Goal: Task Accomplishment & Management: Complete application form

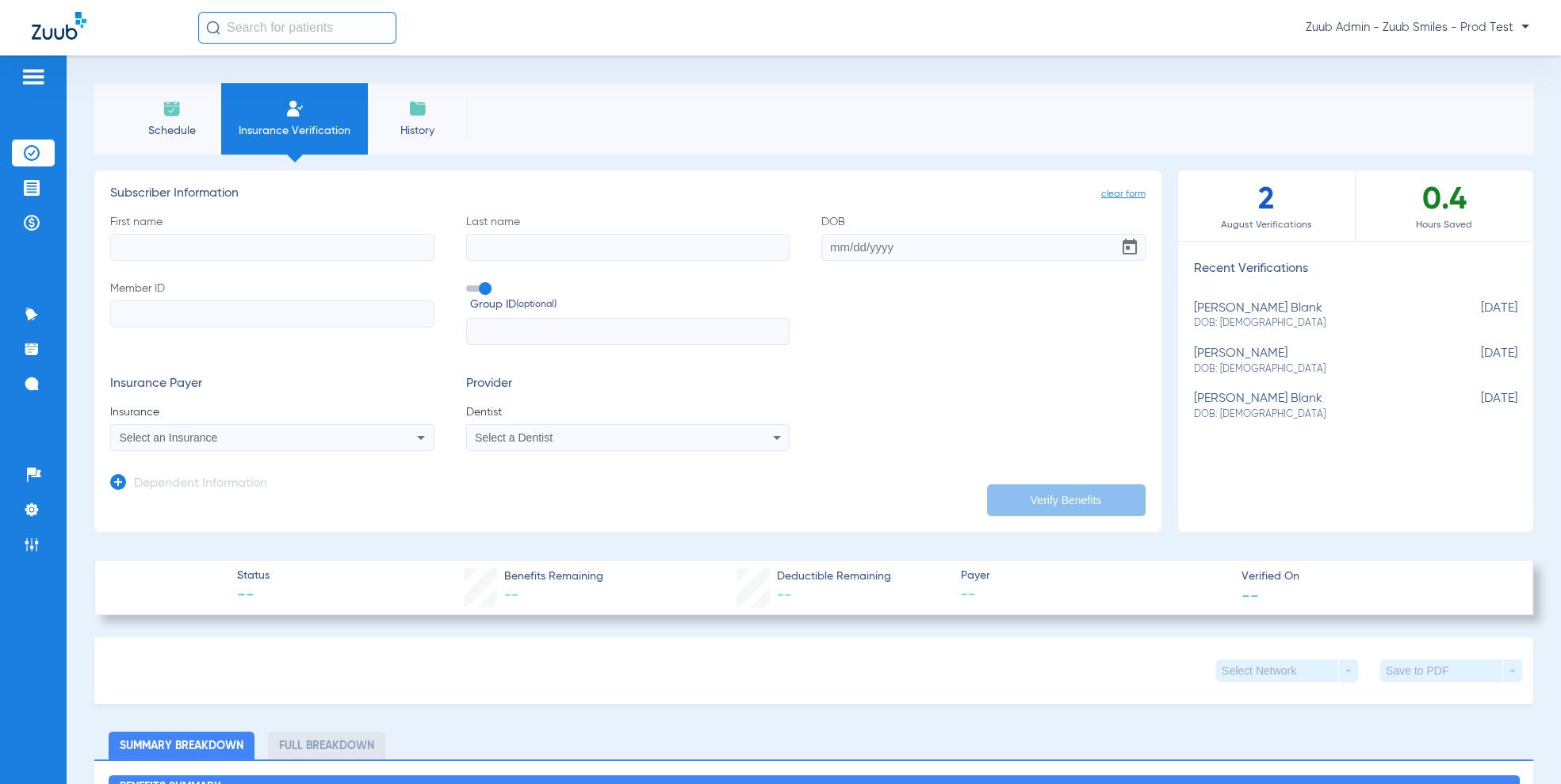
click at [1255, 308] on div "[PERSON_NAME] blank DOB: [DEMOGRAPHIC_DATA]" at bounding box center [1316, 316] width 245 height 29
type input "[PERSON_NAME]"
type input "[PERSON_NAME] Blank"
type input "[DATE]"
type input "7290885682"
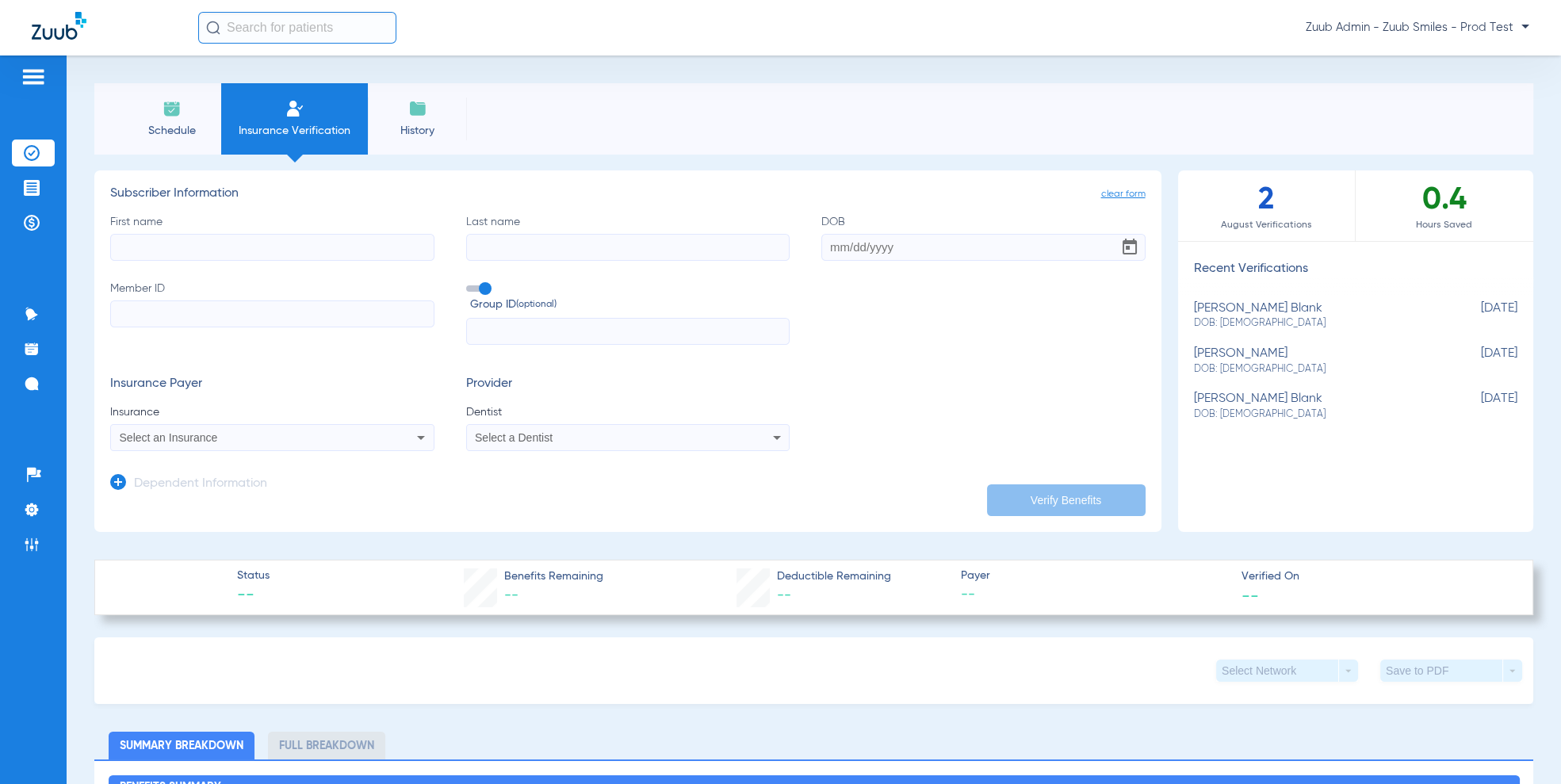
type input "CO036811"
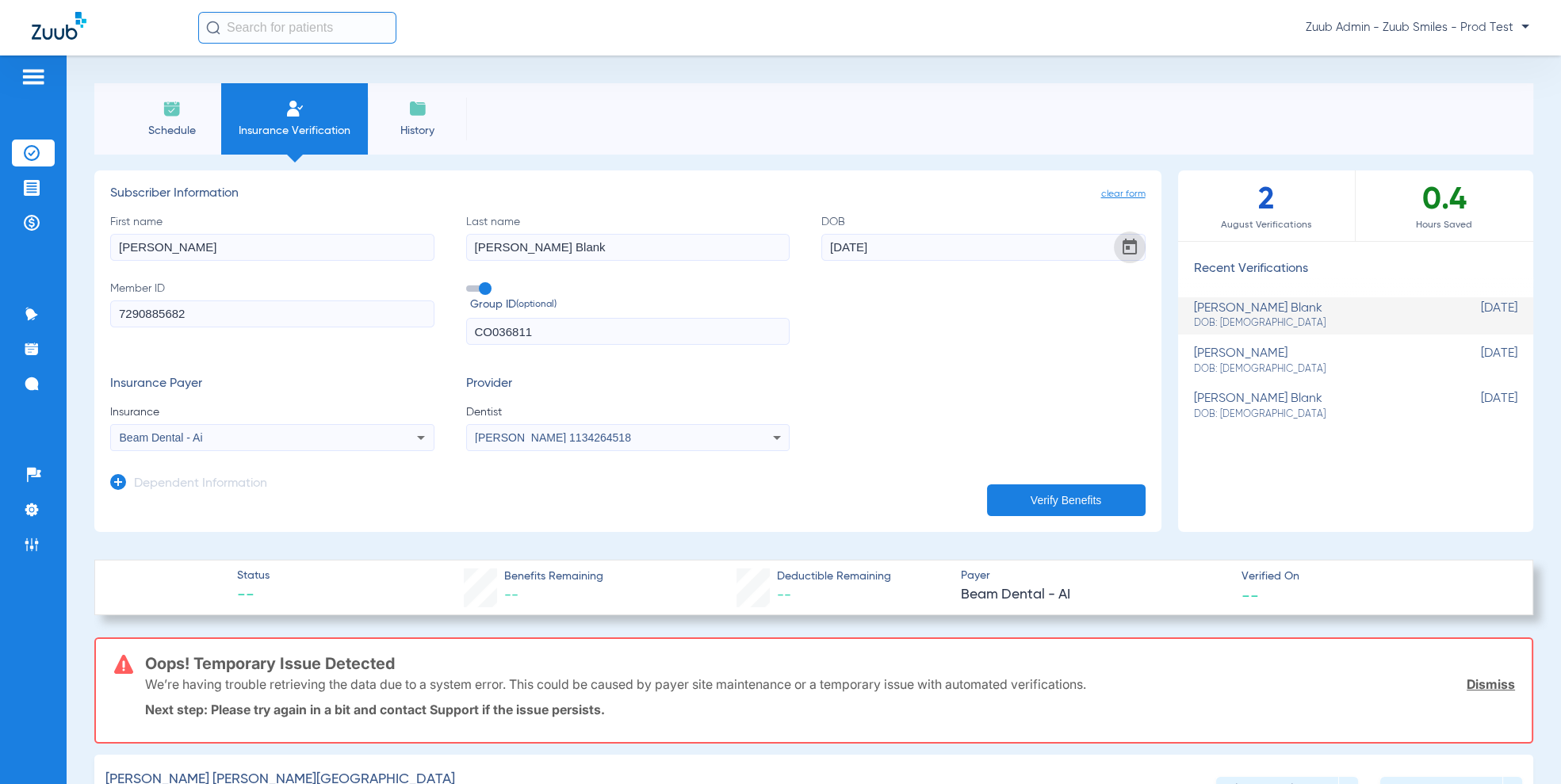
click at [1128, 248] on span "Open calendar" at bounding box center [1129, 247] width 38 height 38
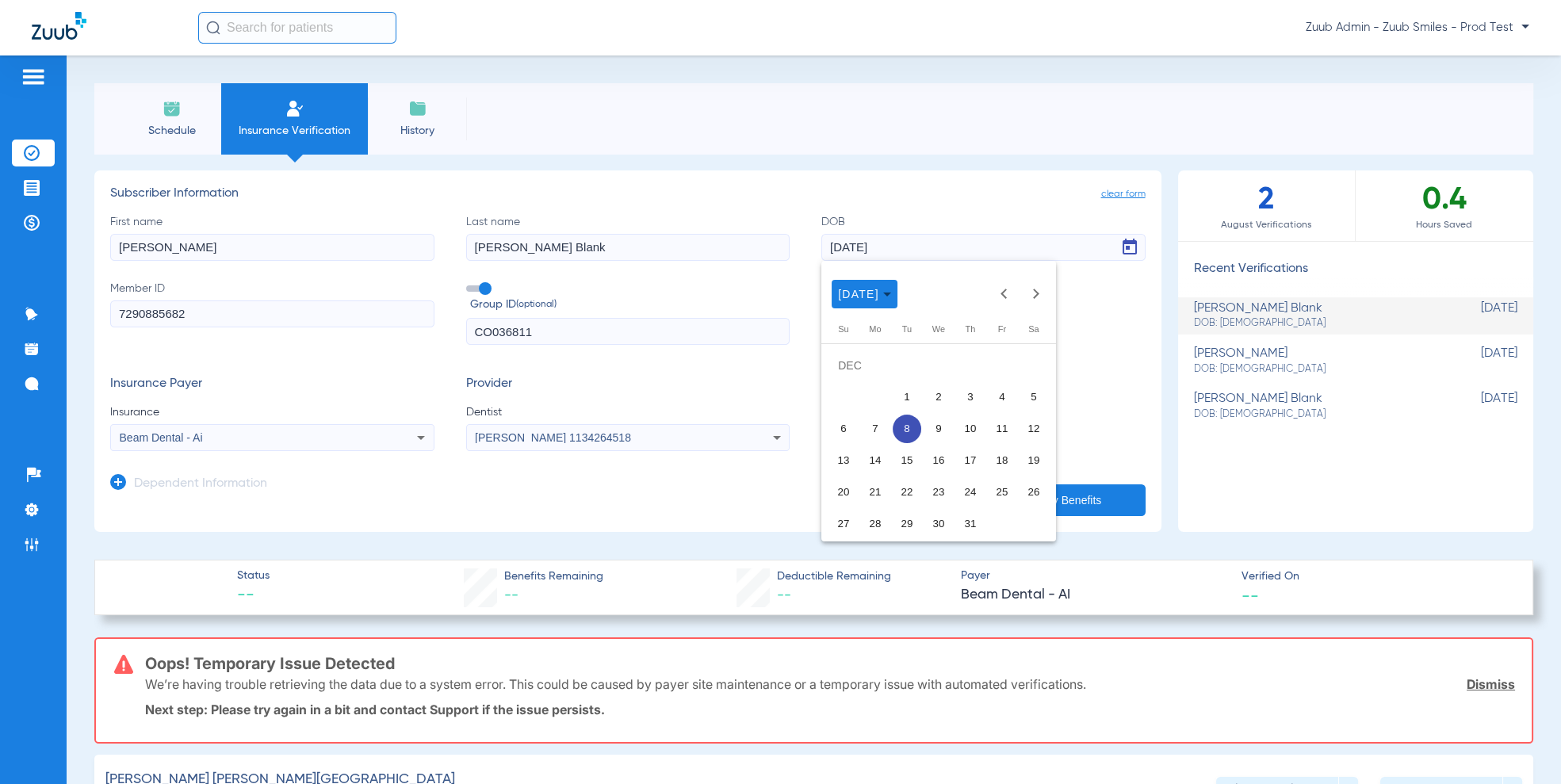
click at [937, 424] on span "9" at bounding box center [939, 429] width 29 height 29
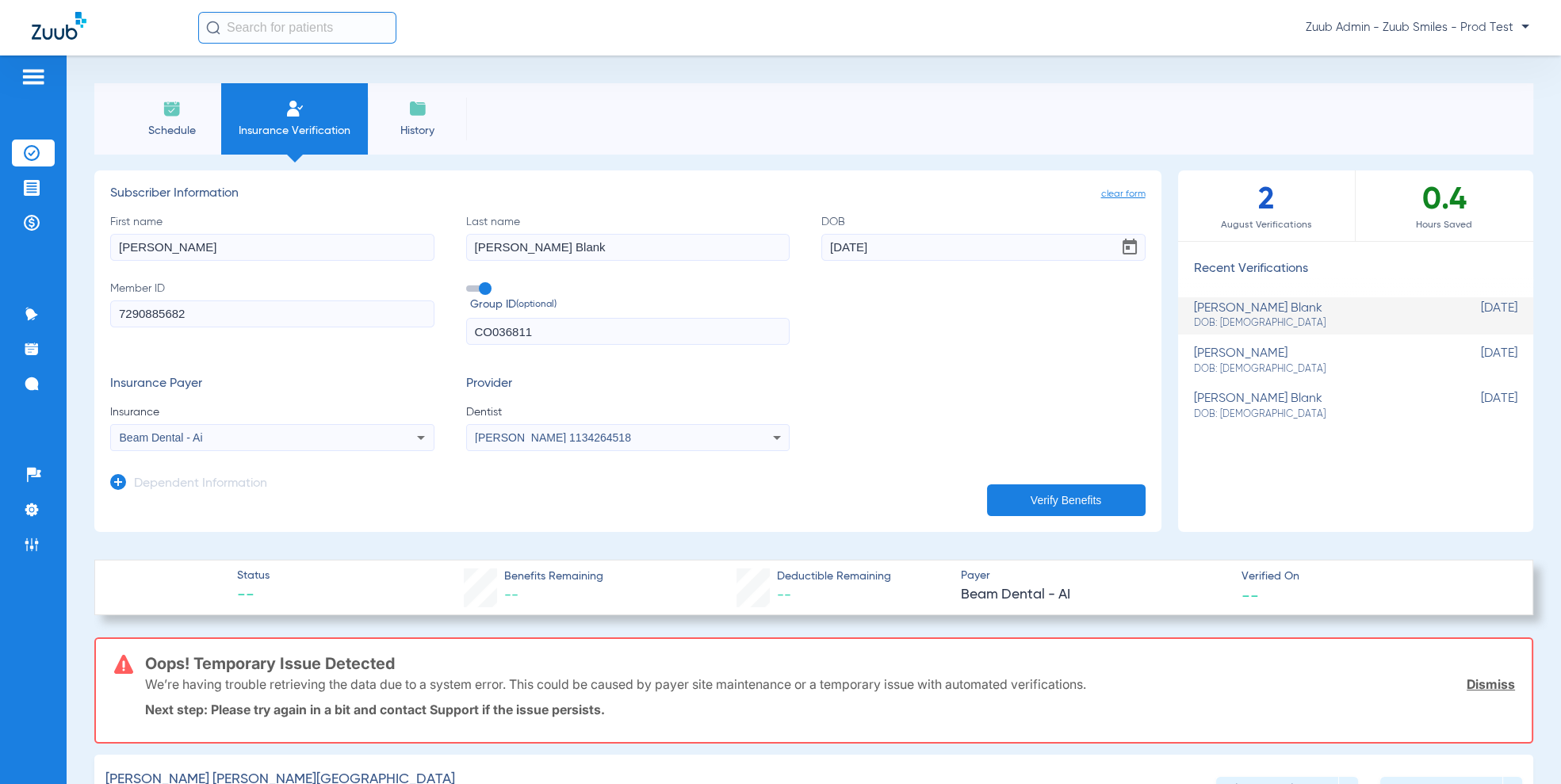
click at [1072, 509] on button "Verify Benefits" at bounding box center [1066, 500] width 159 height 32
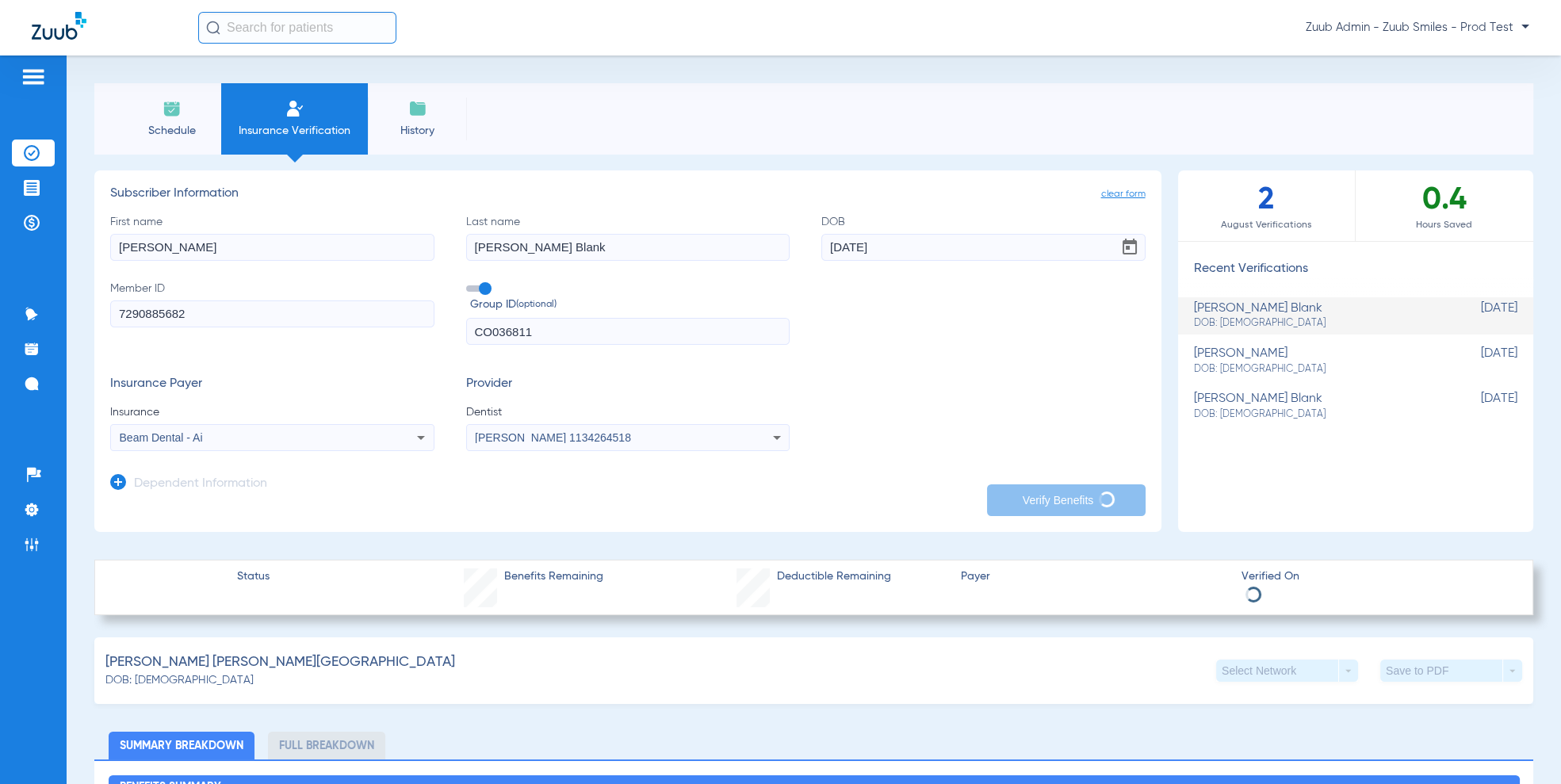
click at [1286, 416] on span "DOB: [DEMOGRAPHIC_DATA]" at bounding box center [1316, 414] width 245 height 14
type input "[DATE]"
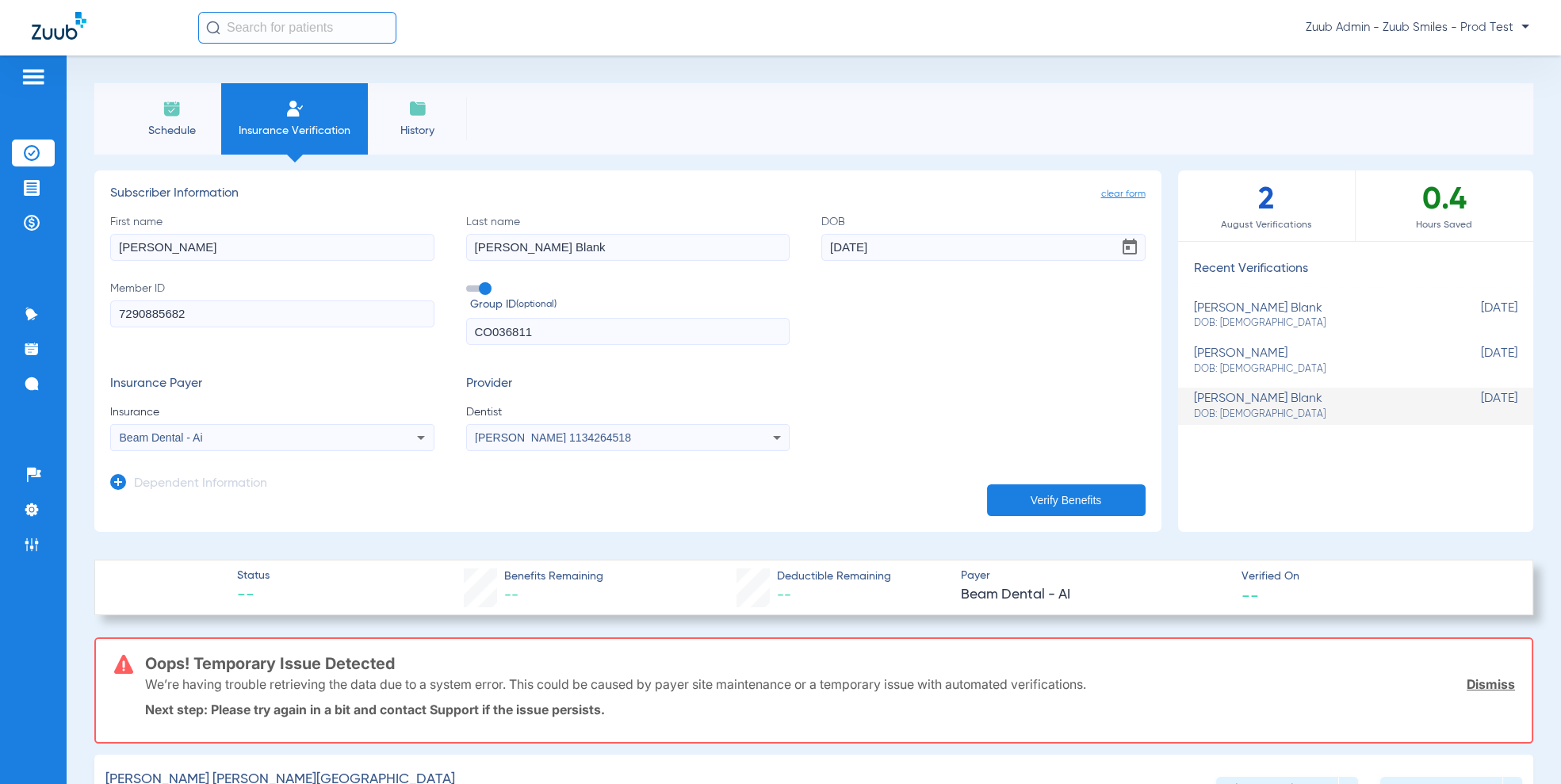
click at [1236, 325] on span "DOB: [DEMOGRAPHIC_DATA]" at bounding box center [1316, 323] width 245 height 14
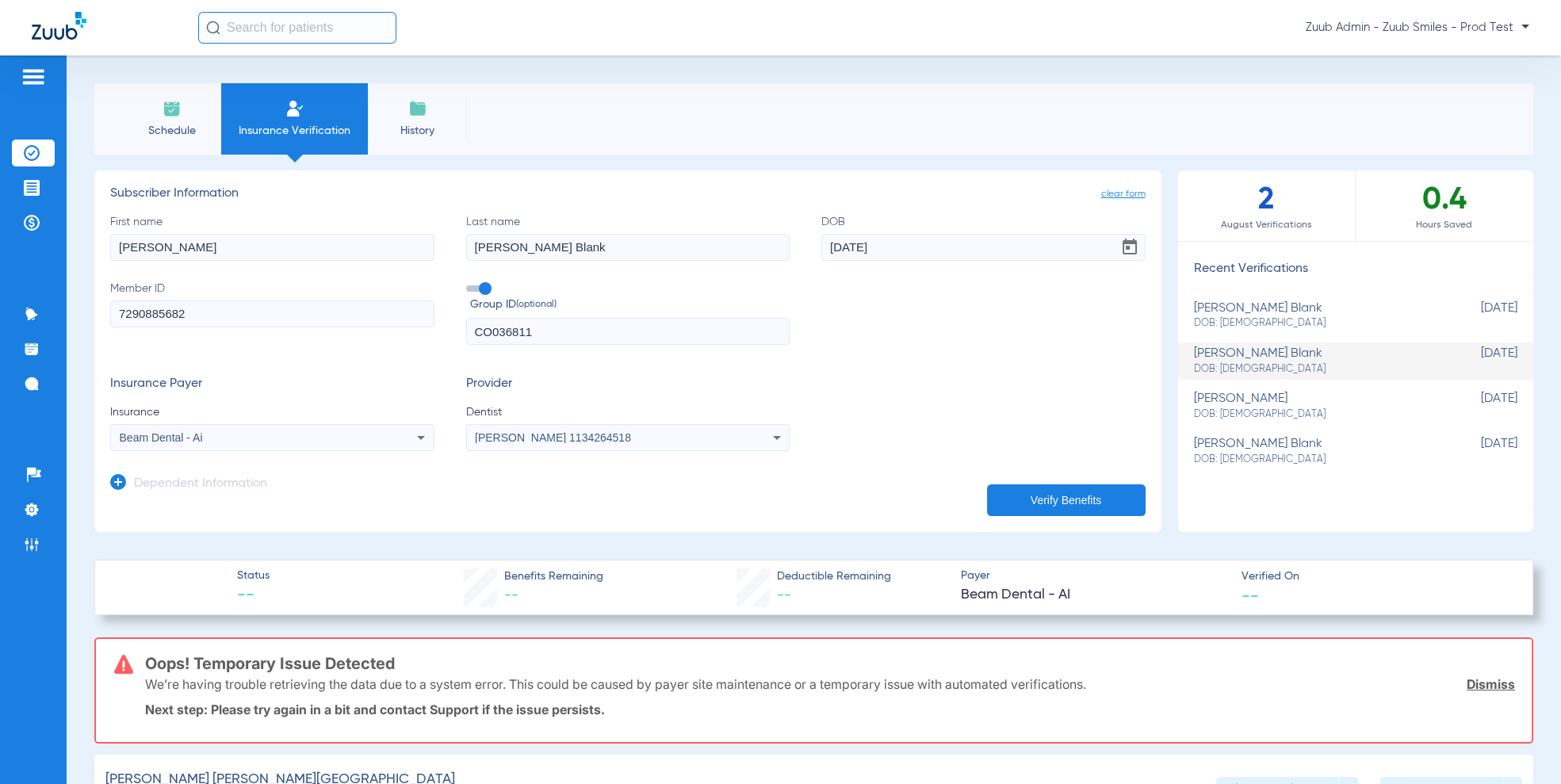
click at [172, 118] on img at bounding box center [172, 109] width 19 height 19
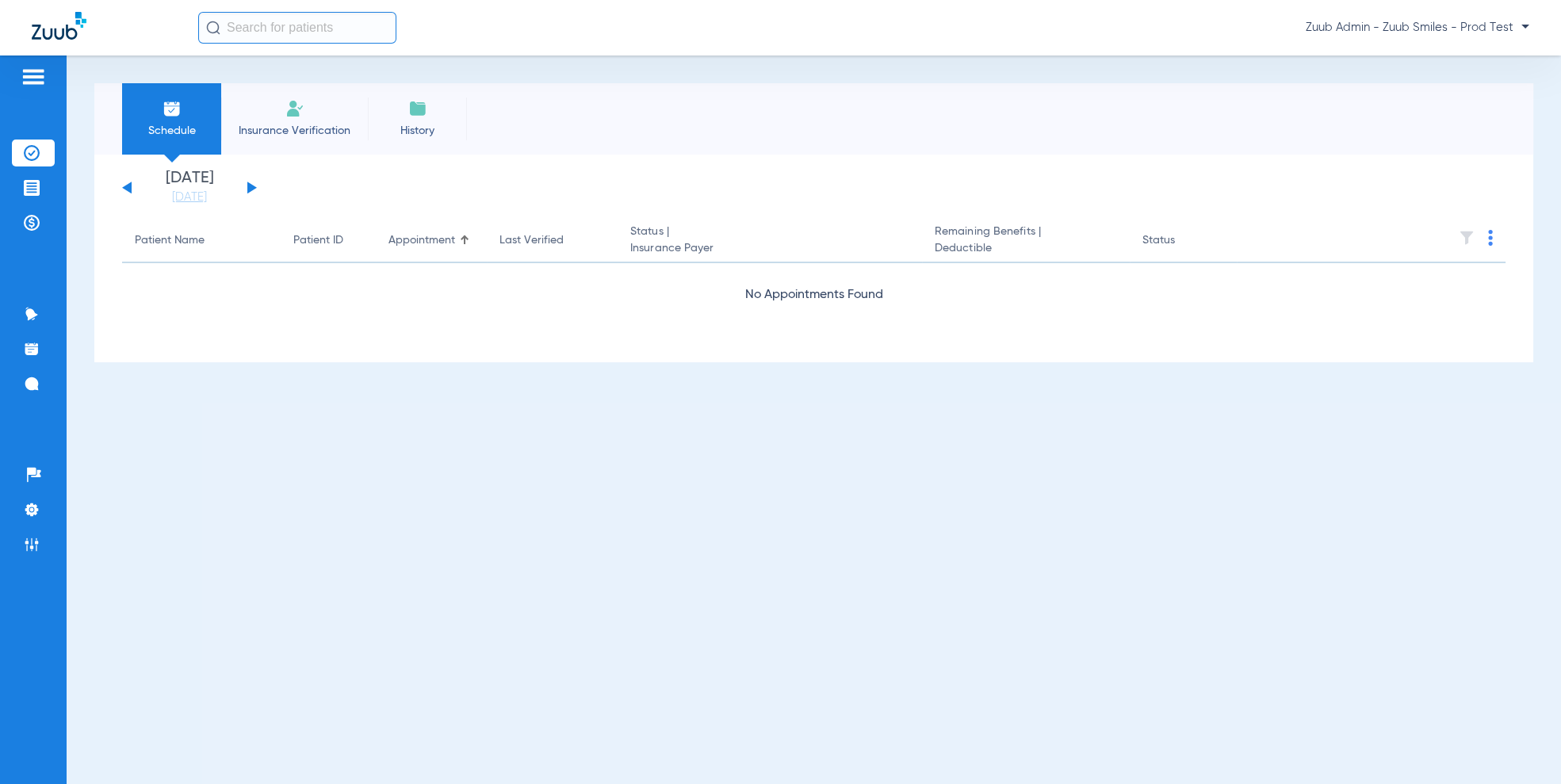
click at [257, 118] on li "Insurance Verification" at bounding box center [295, 118] width 146 height 71
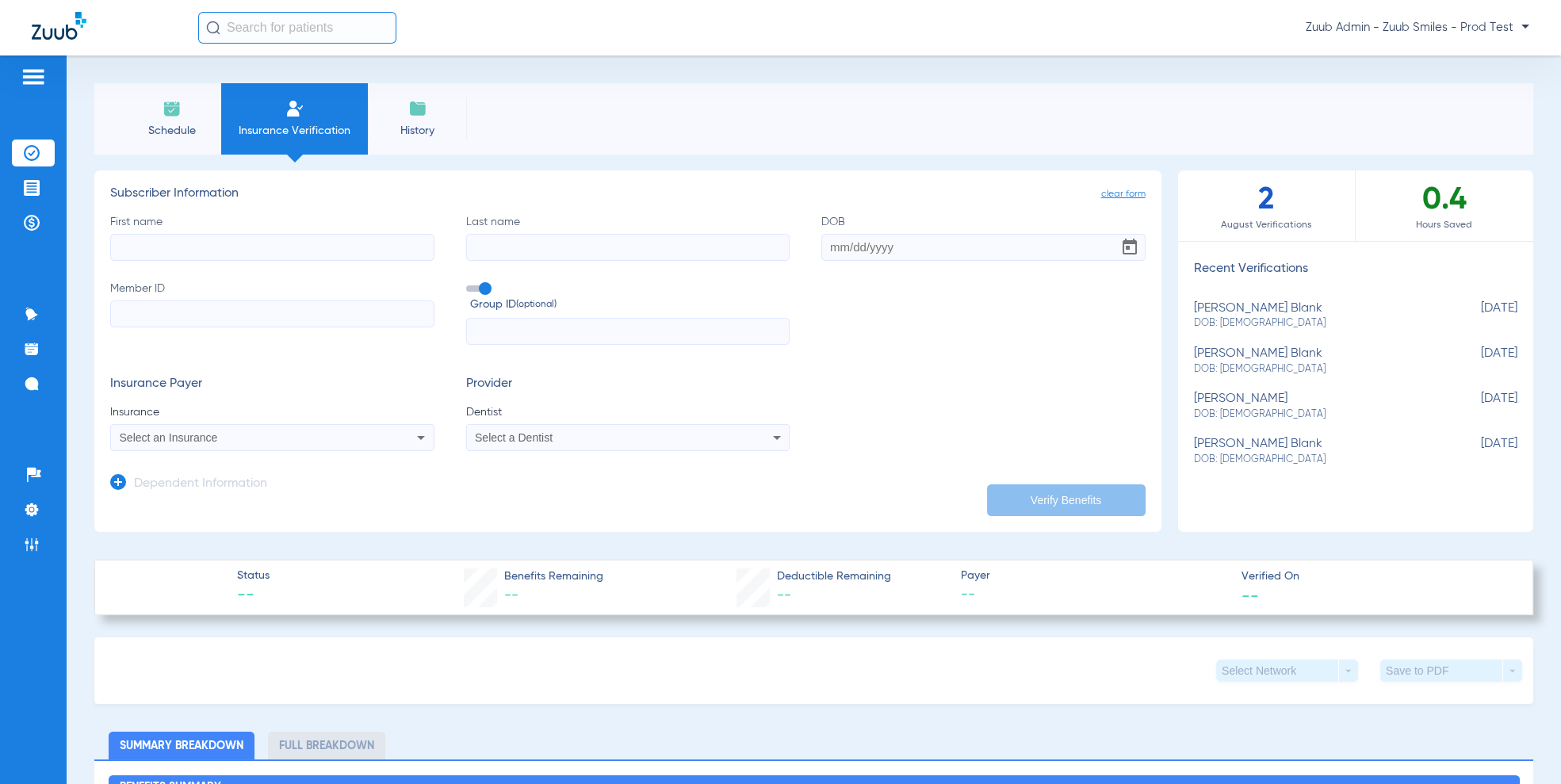
click at [307, 252] on input "First name" at bounding box center [272, 248] width 324 height 27
paste input "[PERSON_NAME]"
type input "[PERSON_NAME]"
click at [497, 240] on input "Last name" at bounding box center [628, 248] width 324 height 27
paste input "[PERSON_NAME]"
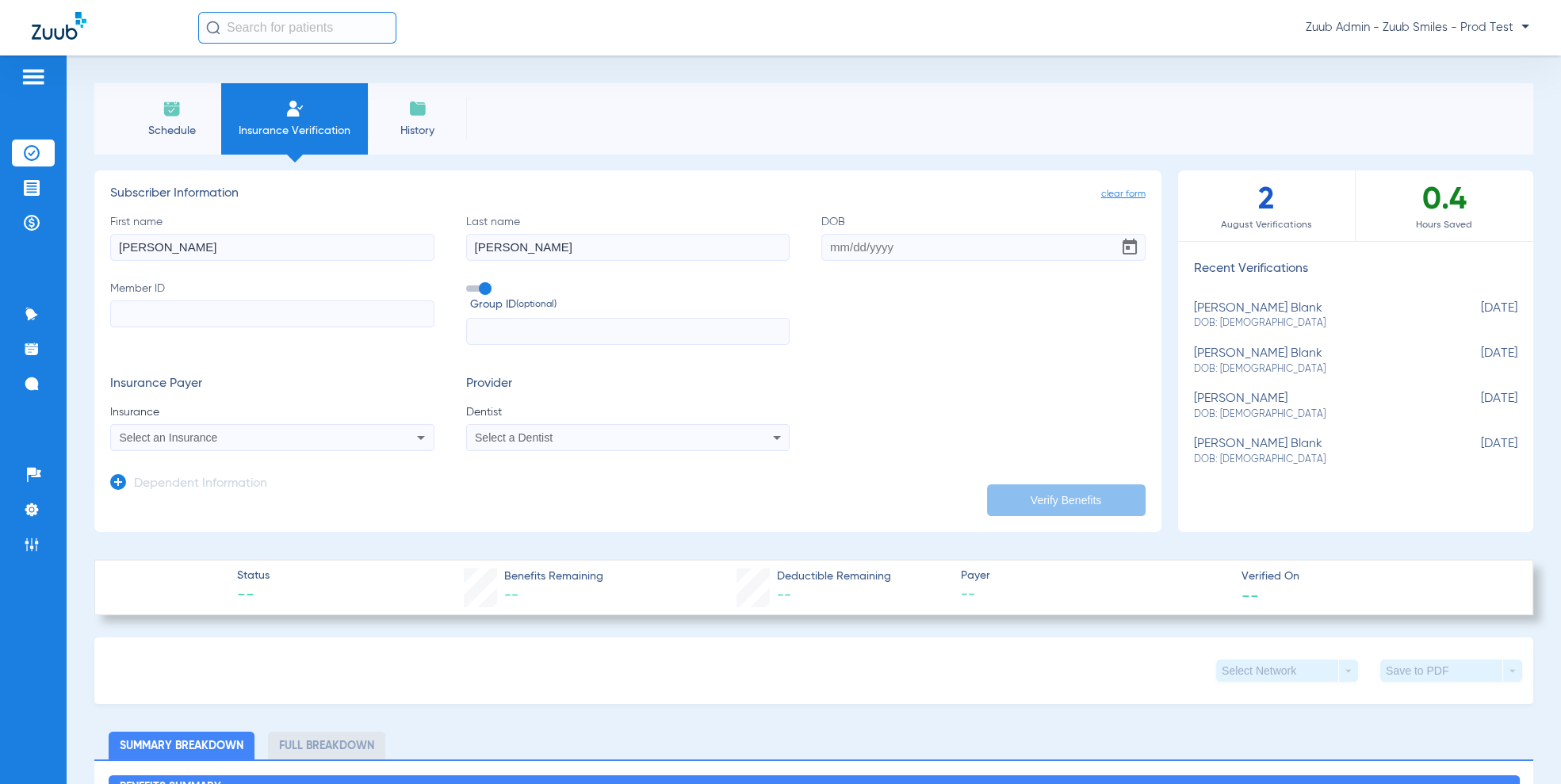
type input "[PERSON_NAME]"
click at [225, 319] on input "Member ID" at bounding box center [272, 314] width 324 height 27
paste input "9147724288"
type input "9147724288"
click at [619, 324] on input "text" at bounding box center [628, 331] width 324 height 27
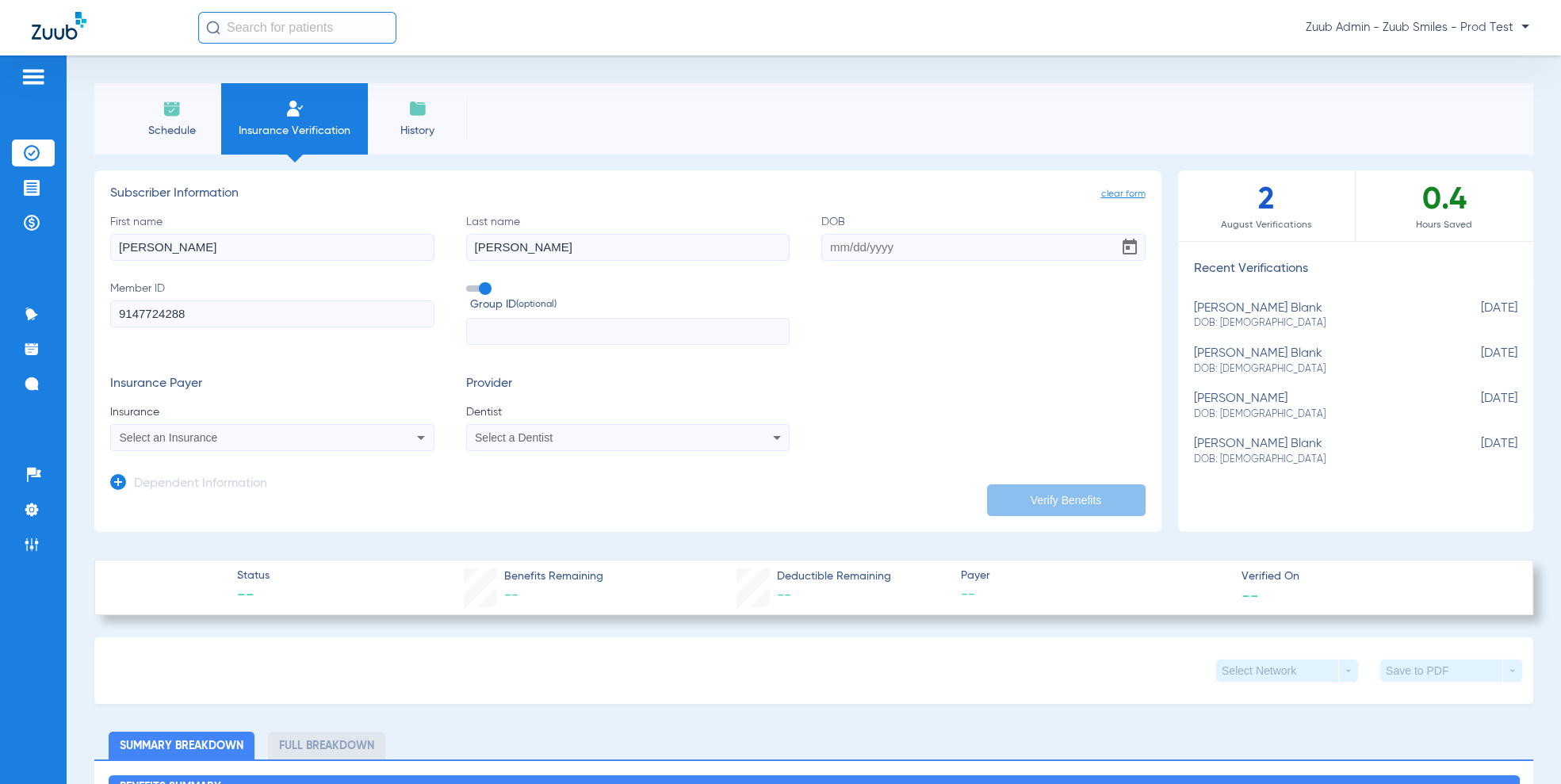
paste input "CO036811"
type input "CO036811"
click at [826, 252] on input "DOB" at bounding box center [983, 248] width 324 height 27
click at [1138, 249] on span "Open calendar" at bounding box center [1129, 247] width 38 height 38
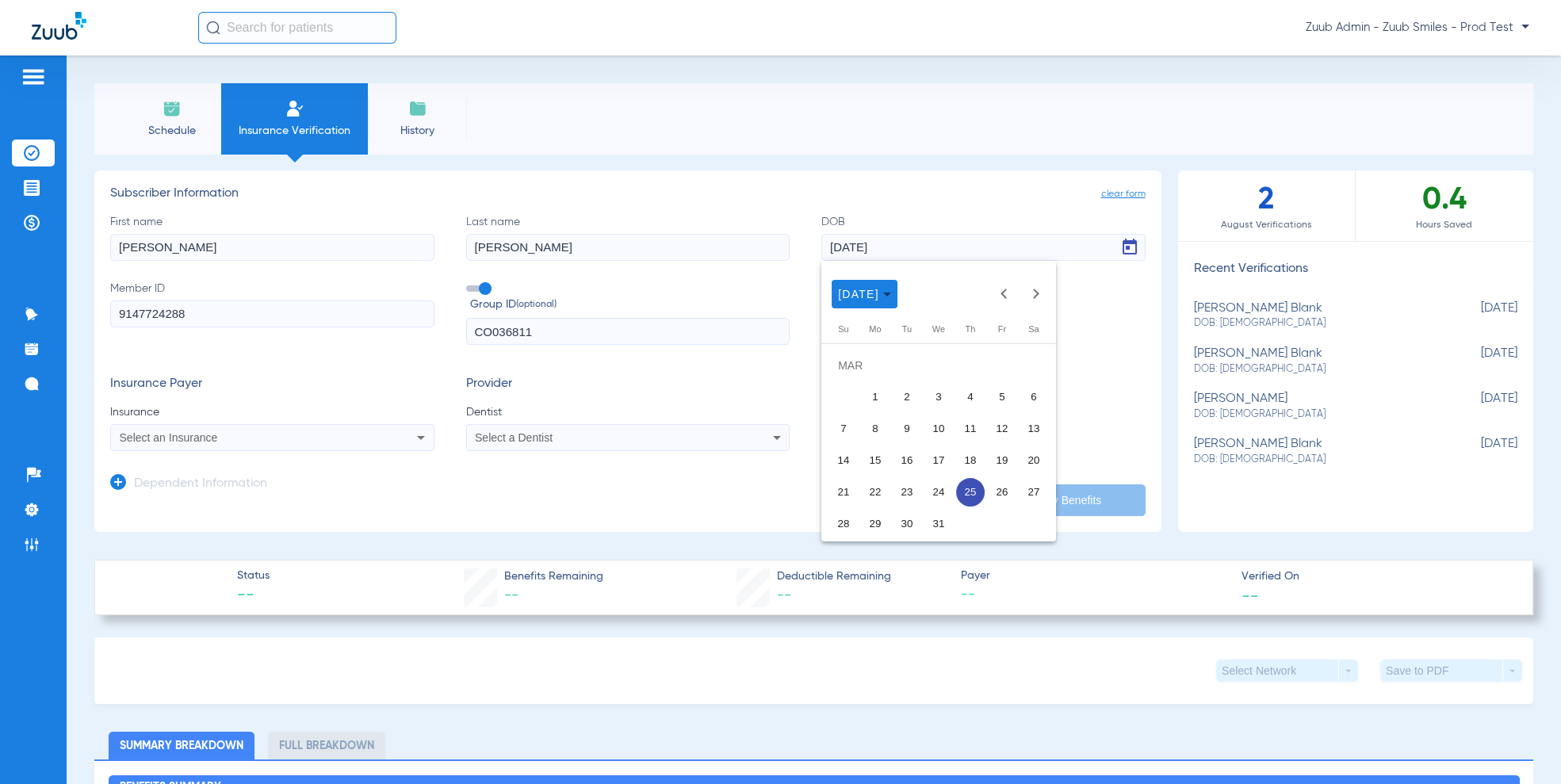
click at [994, 482] on span "26" at bounding box center [1002, 492] width 29 height 29
type input "[DATE]"
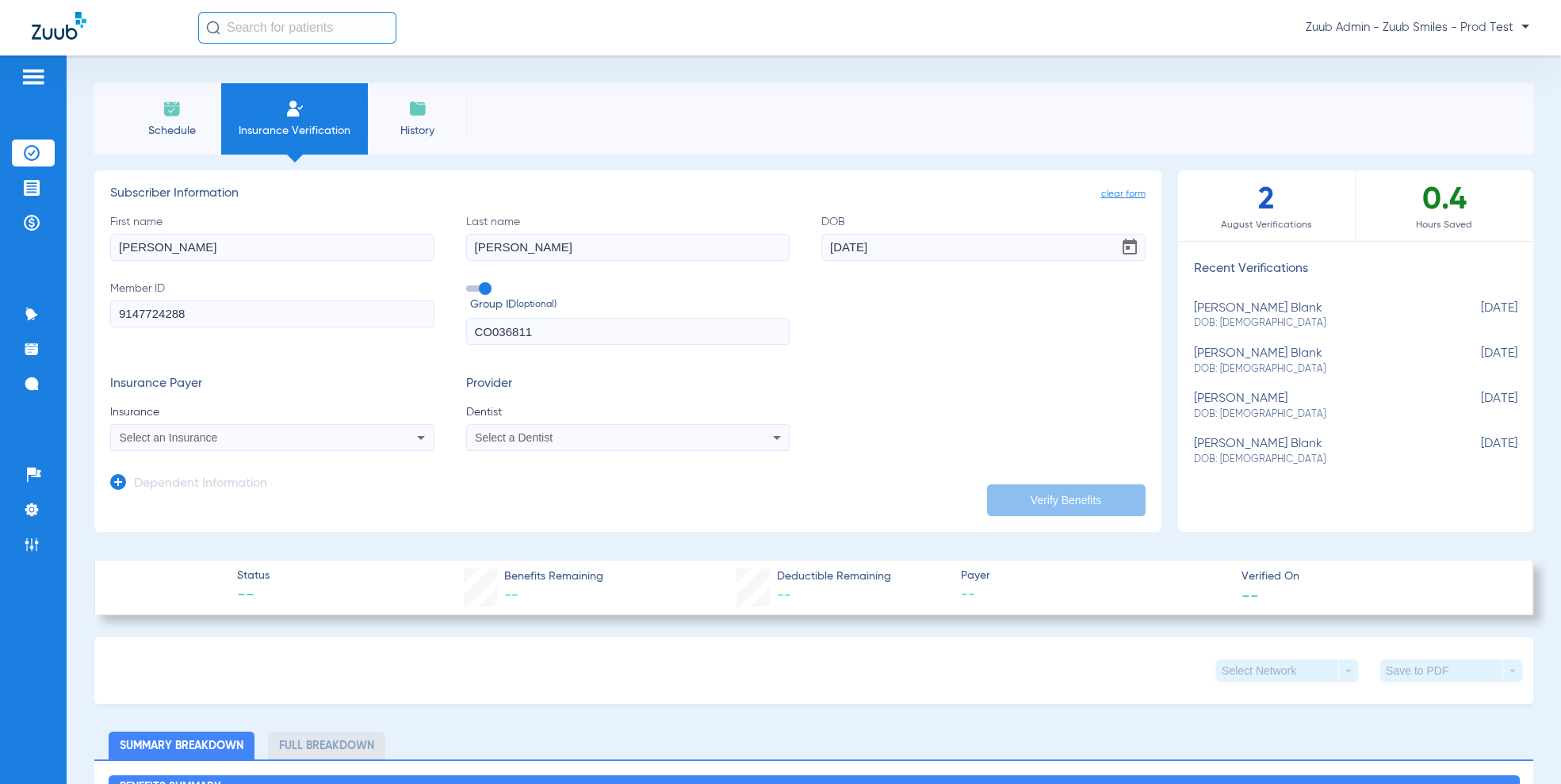
click at [310, 440] on div "Select an Insurance" at bounding box center [241, 437] width 244 height 12
type input "beam"
click at [293, 489] on mat-option "Beam Dental - Ai" at bounding box center [244, 493] width 266 height 25
click at [542, 441] on span "Select a Dentist" at bounding box center [514, 437] width 78 height 13
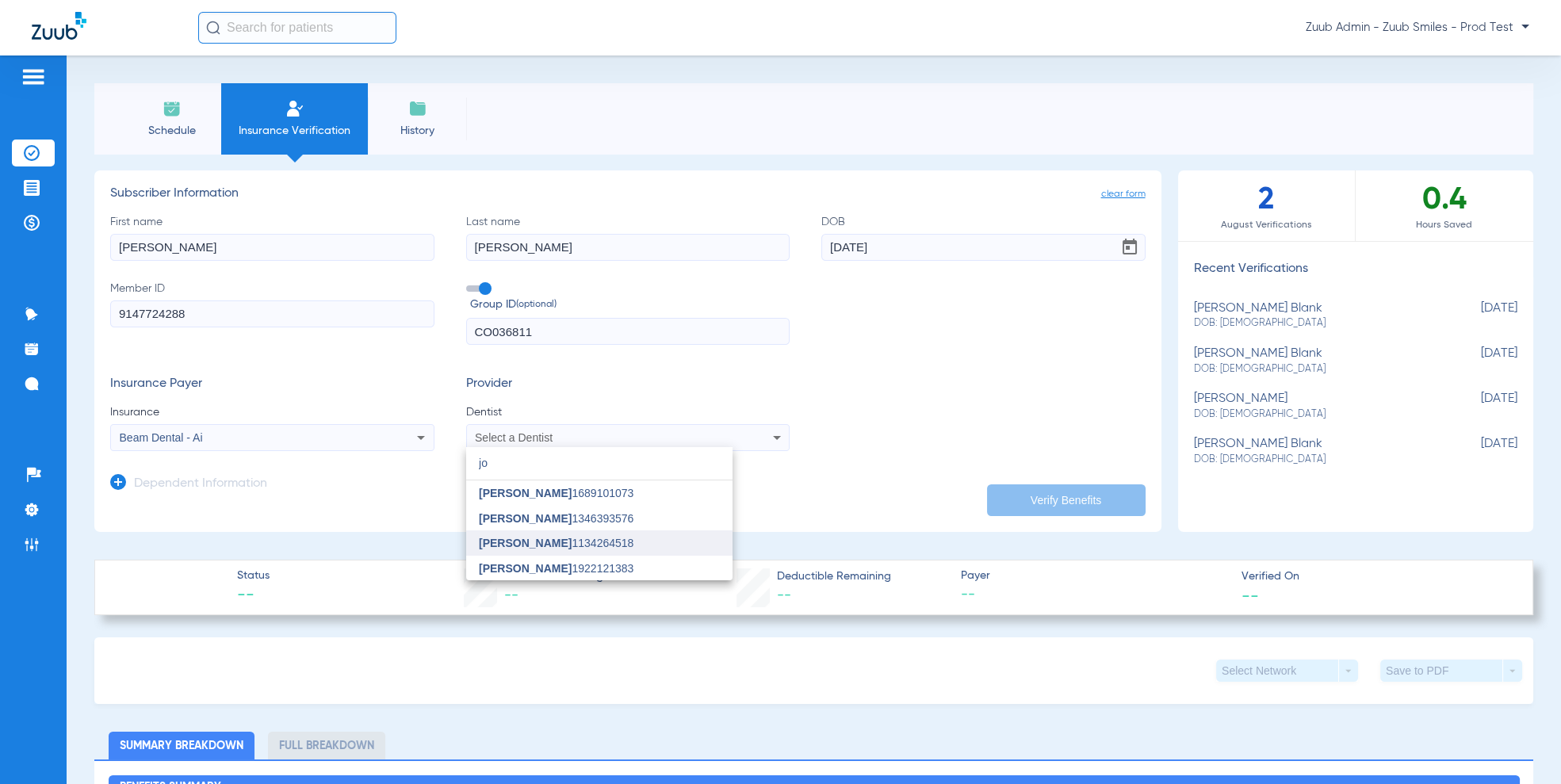
type input "jo"
click at [539, 545] on span "[PERSON_NAME]" at bounding box center [525, 542] width 93 height 13
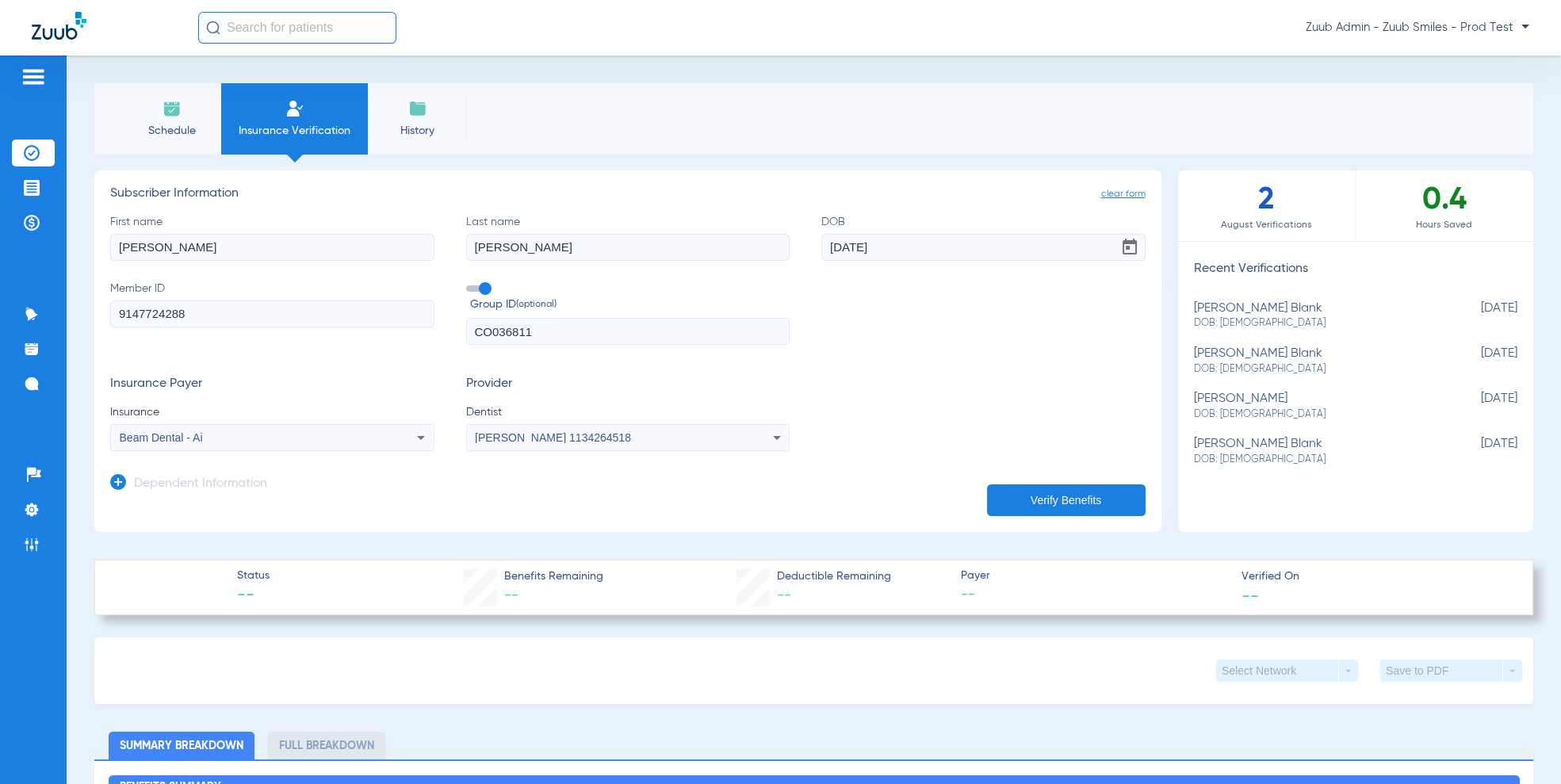
click at [1071, 510] on button "Verify Benefits" at bounding box center [1066, 500] width 159 height 32
type input "[DATE]"
